Goal: Task Accomplishment & Management: Complete application form

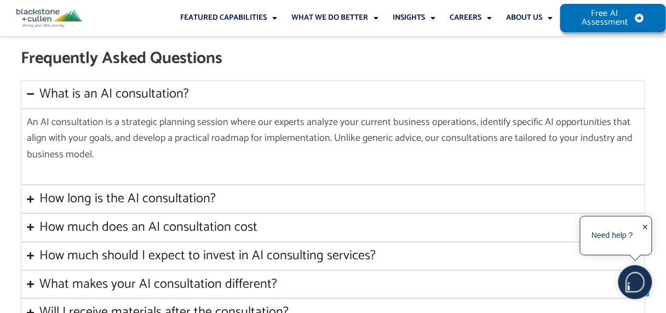
scroll to position [1589, 0]
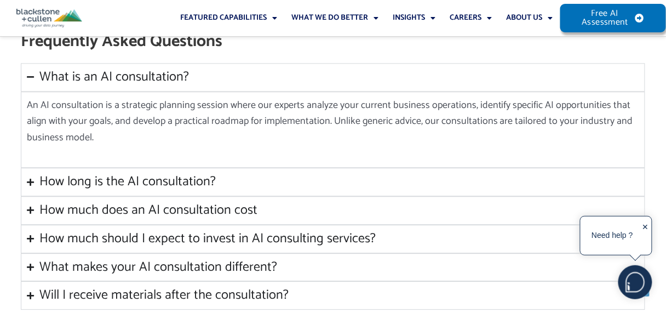
click at [31, 178] on icon "Accordion. Open links with Enter or Space, close with Escape, and navigate with…" at bounding box center [30, 182] width 7 height 8
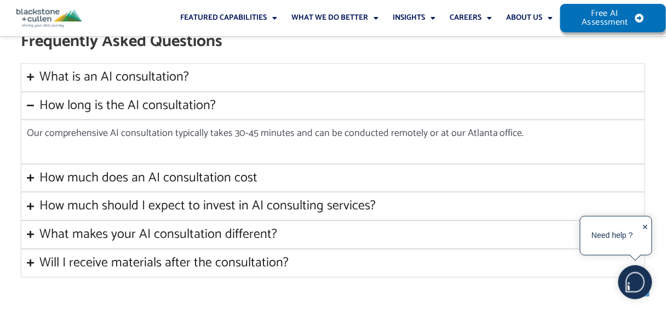
click at [31, 174] on icon "Accordion. Open links with Enter or Space, close with Escape, and navigate with…" at bounding box center [30, 178] width 7 height 8
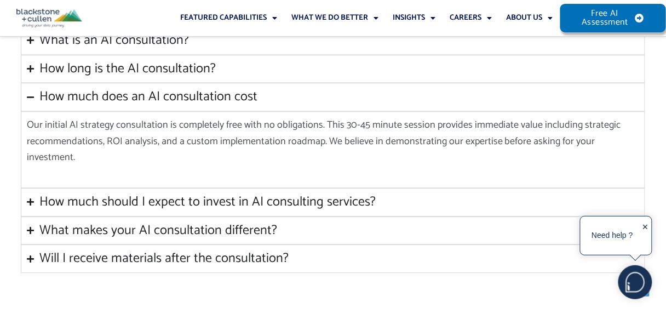
scroll to position [1644, 0]
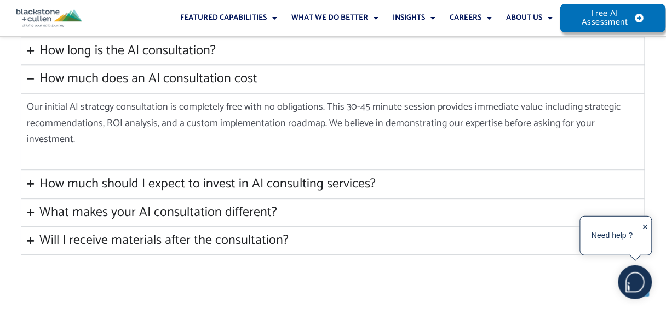
click at [28, 180] on icon "Accordion. Open links with Enter or Space, close with Escape, and navigate with…" at bounding box center [30, 184] width 7 height 8
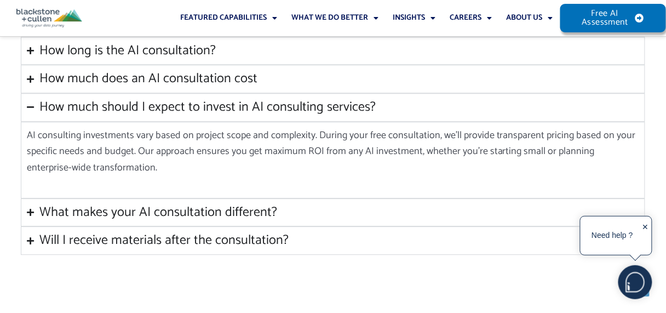
click at [27, 208] on icon "Accordion. Open links with Enter or Space, close with Escape, and navigate with…" at bounding box center [30, 212] width 7 height 8
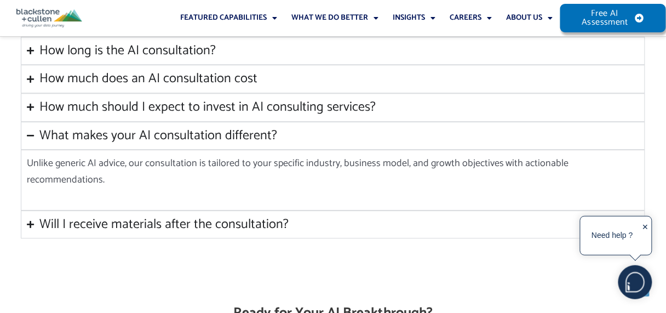
click at [28, 220] on icon "Accordion. Open links with Enter or Space, close with Escape, and navigate with…" at bounding box center [30, 224] width 7 height 8
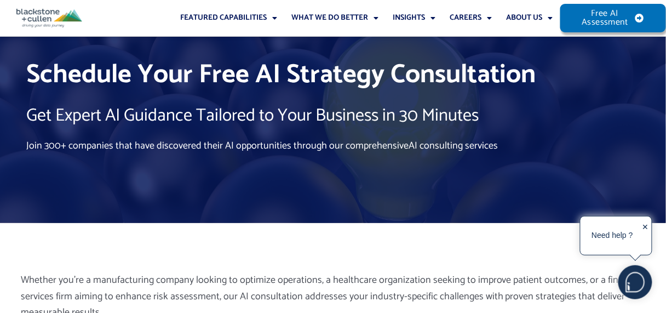
scroll to position [0, 0]
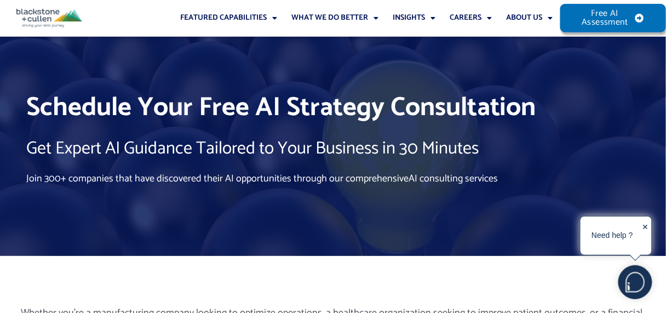
click at [649, 226] on div "✕" at bounding box center [646, 236] width 7 height 34
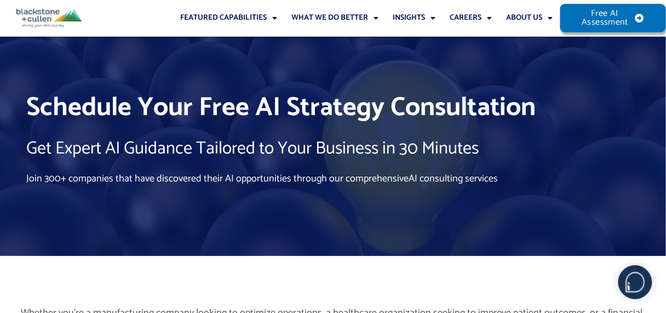
drag, startPoint x: 190, startPoint y: 58, endPoint x: 158, endPoint y: 75, distance: 35.8
click at [158, 75] on div "Schedule Your Free AI Strategy Consultation Get Expert AI Guidance Tailored to …" at bounding box center [333, 146] width 625 height 219
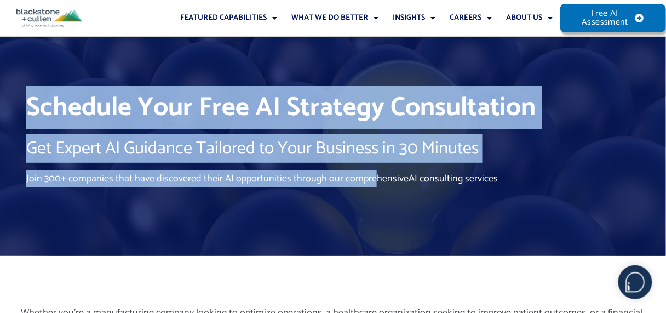
drag, startPoint x: 27, startPoint y: 104, endPoint x: 370, endPoint y: 188, distance: 352.7
click at [370, 188] on div "Schedule Your Free AI Strategy Consultation Get Expert AI Guidance Tailored to …" at bounding box center [333, 146] width 625 height 124
